Goal: Information Seeking & Learning: Learn about a topic

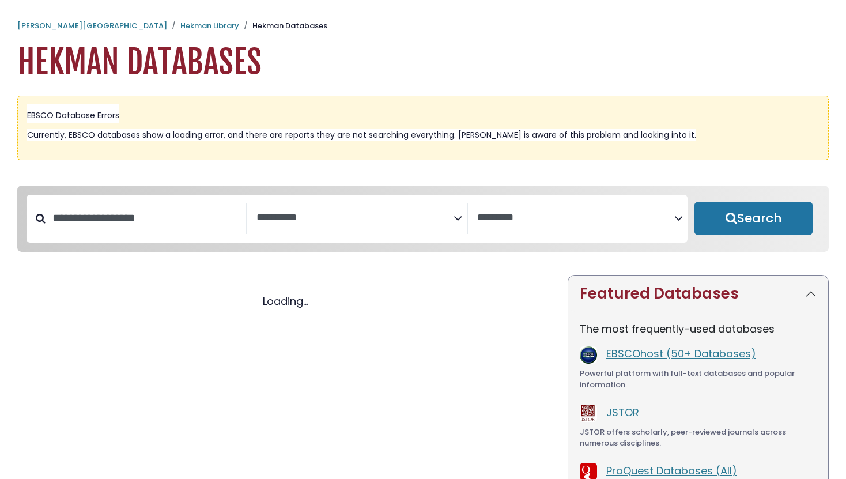
select select "Database Subject Filter"
select select "Database Vendors Filter"
select select "Database Subject Filter"
select select "Database Vendors Filter"
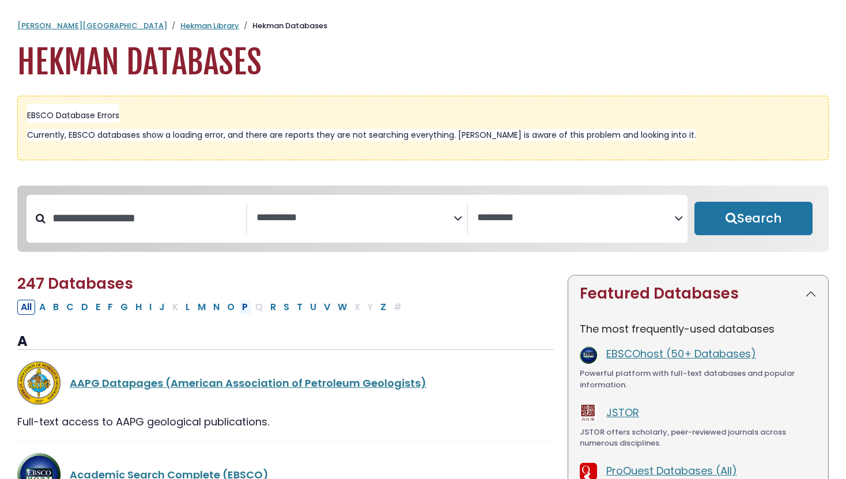
click at [248, 309] on button "P" at bounding box center [244, 307] width 13 height 15
select select "Database Subject Filter"
select select "Database Vendors Filter"
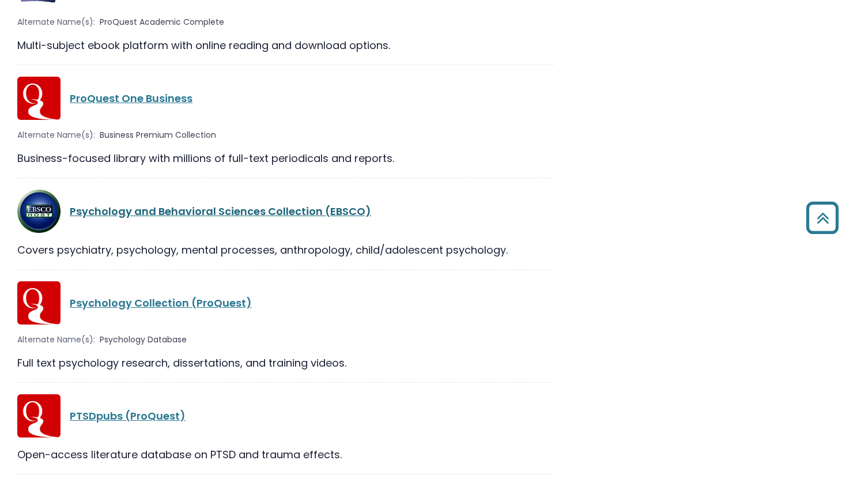
scroll to position [1794, 0]
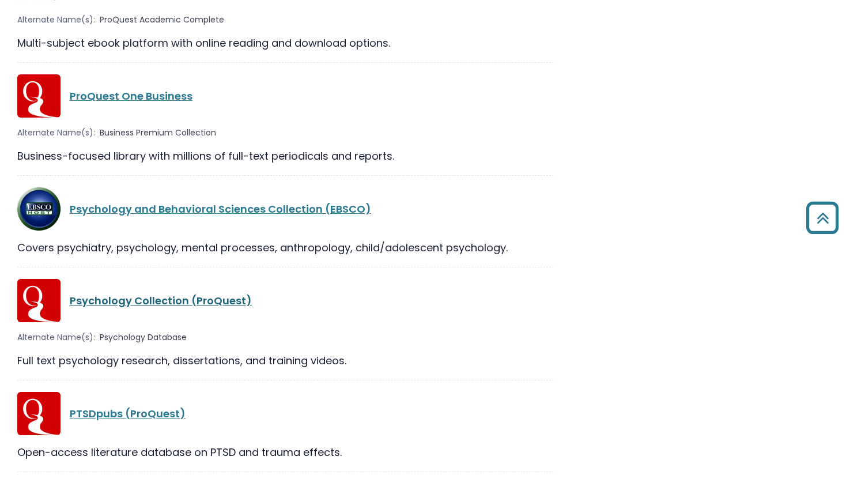
click at [236, 302] on link "Psychology Collection (ProQuest)" at bounding box center [161, 300] width 182 height 14
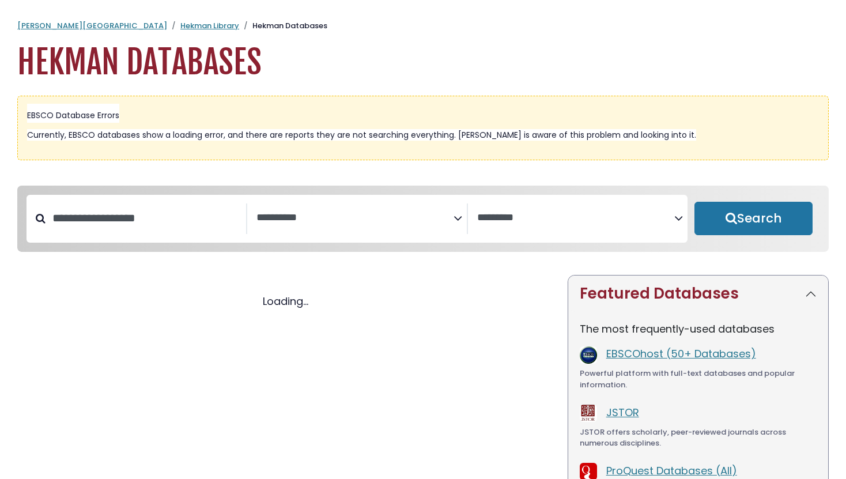
select select "Database Subject Filter"
select select "Database Vendors Filter"
select select "Database Subject Filter"
select select "Database Vendors Filter"
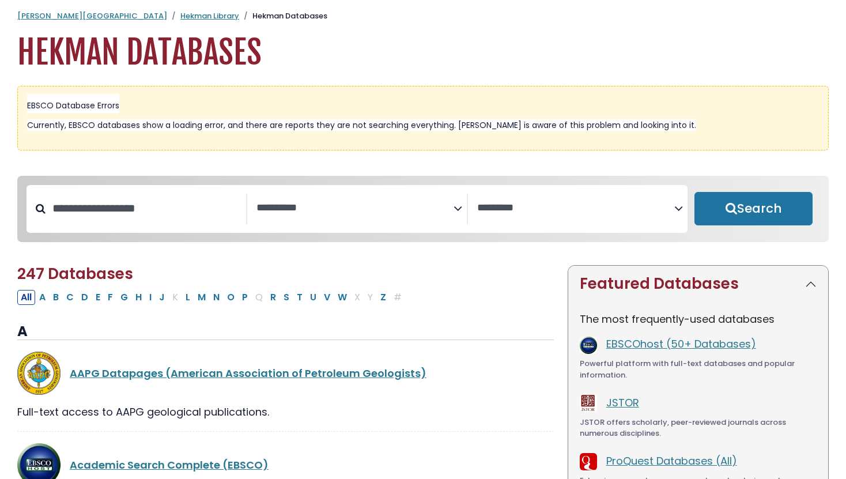
scroll to position [31, 0]
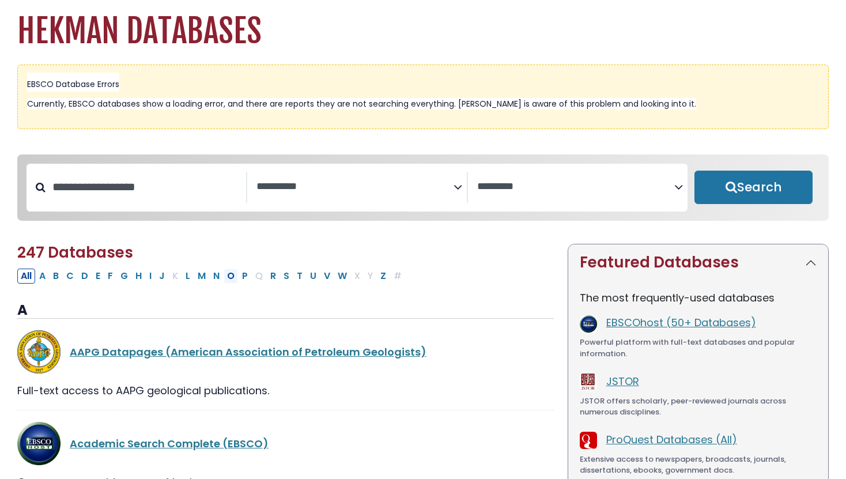
click at [231, 280] on button "O" at bounding box center [231, 275] width 14 height 15
select select "Database Subject Filter"
select select "Database Vendors Filter"
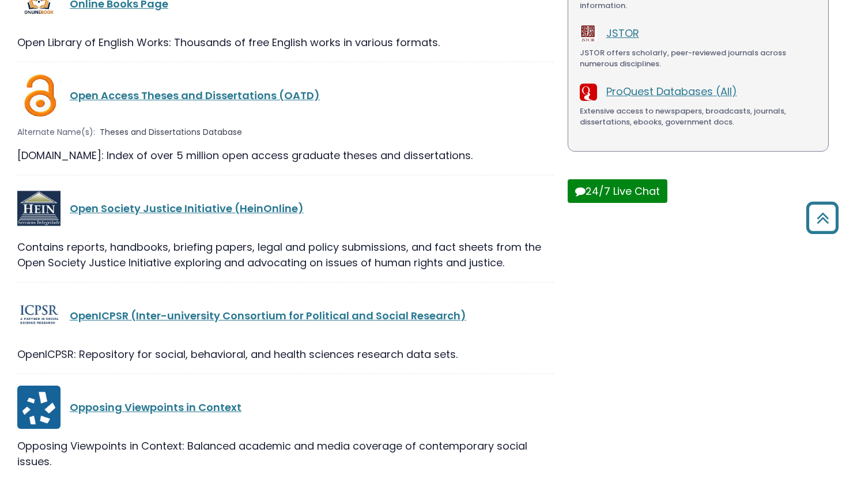
scroll to position [404, 0]
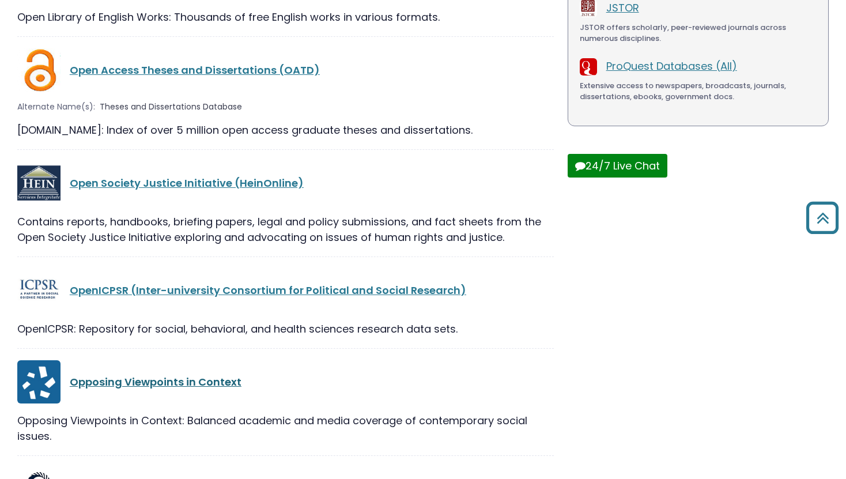
click at [209, 376] on link "Opposing Viewpoints in Context" at bounding box center [156, 381] width 172 height 14
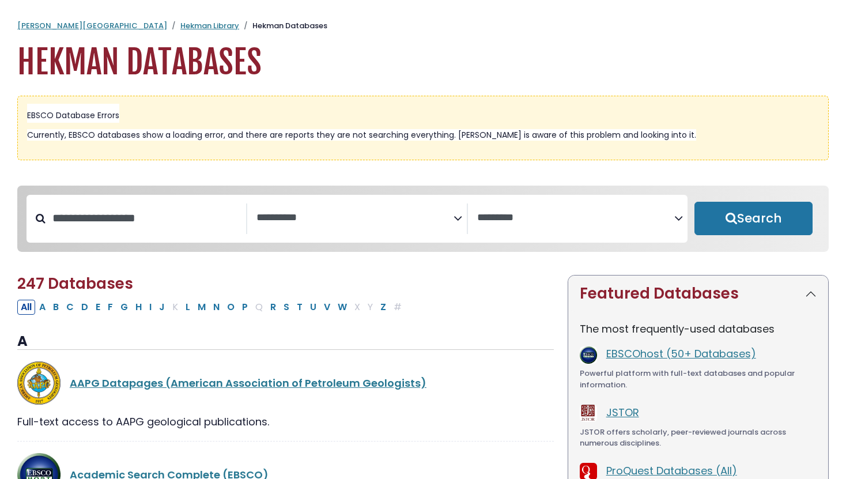
select select "Database Subject Filter"
select select "Database Vendors Filter"
click at [99, 309] on button "E" at bounding box center [98, 307] width 12 height 15
select select "Database Subject Filter"
select select "Database Vendors Filter"
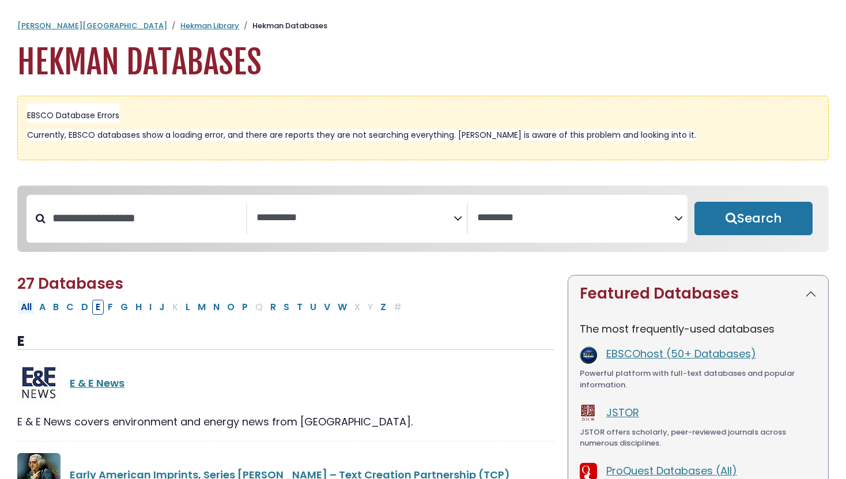
click at [24, 311] on button "All" at bounding box center [26, 307] width 18 height 15
select select "Database Subject Filter"
select select "Database Vendors Filter"
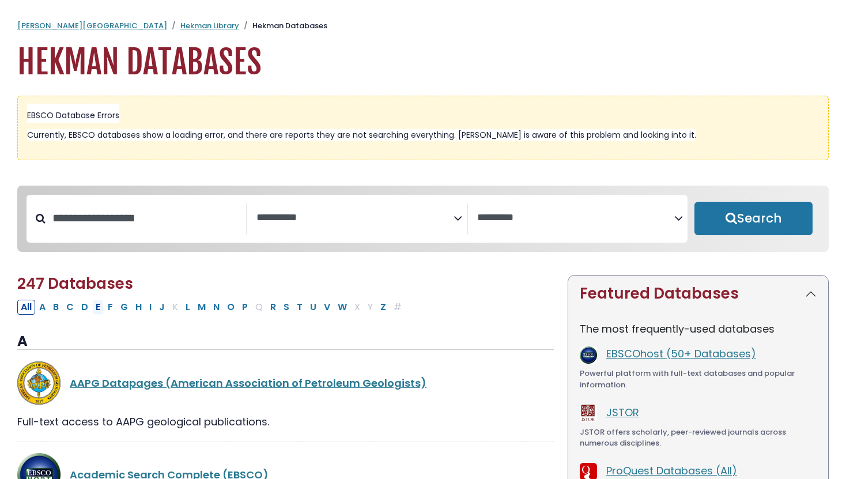
click at [99, 313] on button "E" at bounding box center [98, 307] width 12 height 15
select select "Database Subject Filter"
select select "Database Vendors Filter"
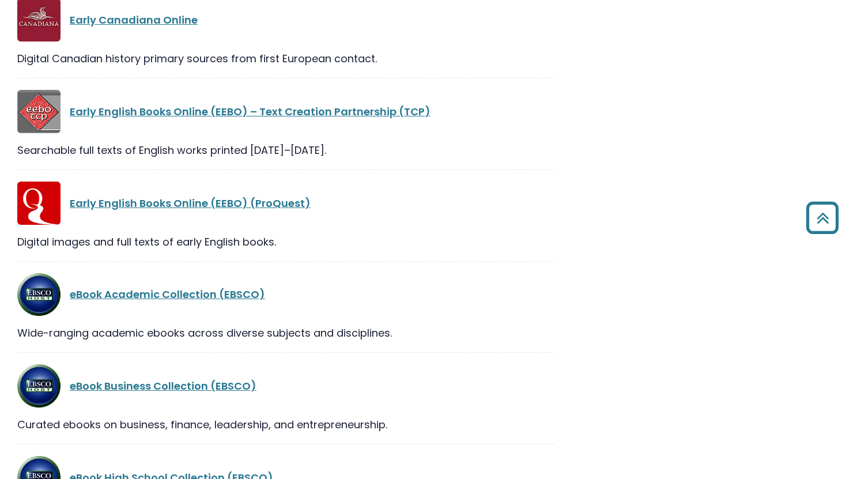
scroll to position [745, 0]
click at [134, 286] on link "eBook Academic Collection (EBSCO)" at bounding box center [167, 293] width 195 height 14
